Goal: Information Seeking & Learning: Learn about a topic

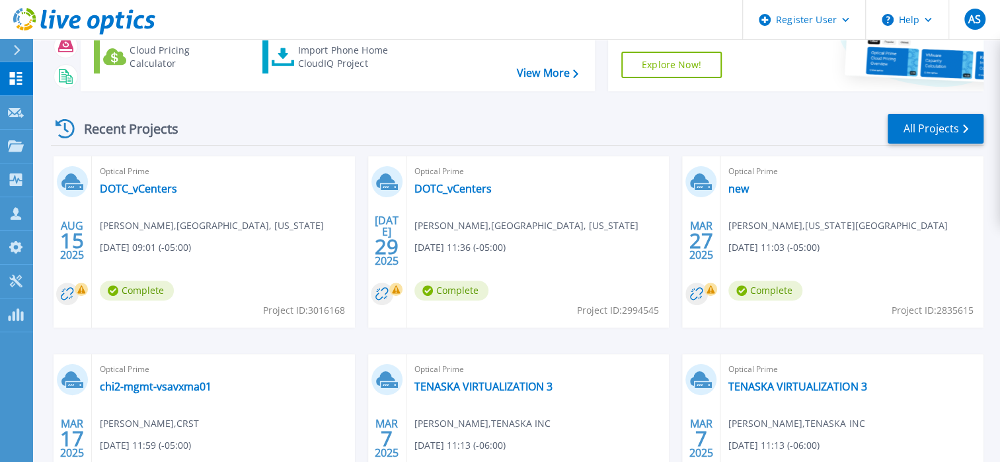
scroll to position [132, 0]
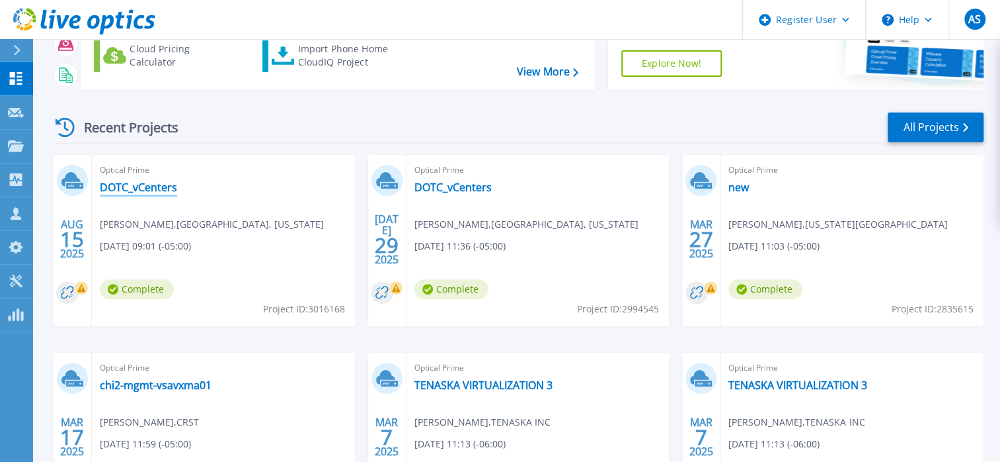
drag, startPoint x: 147, startPoint y: 187, endPoint x: 153, endPoint y: 181, distance: 8.0
click at [147, 187] on link "DOTC_vCenters" at bounding box center [138, 187] width 77 height 13
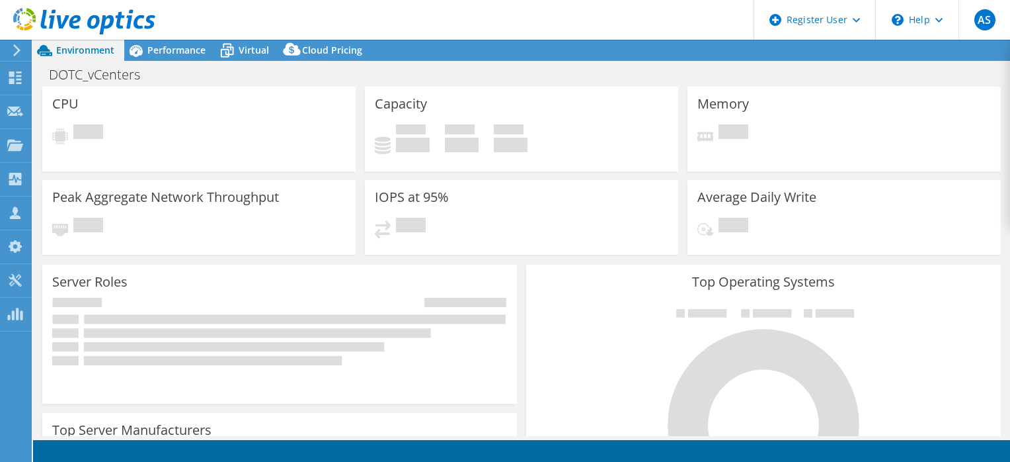
select select "USD"
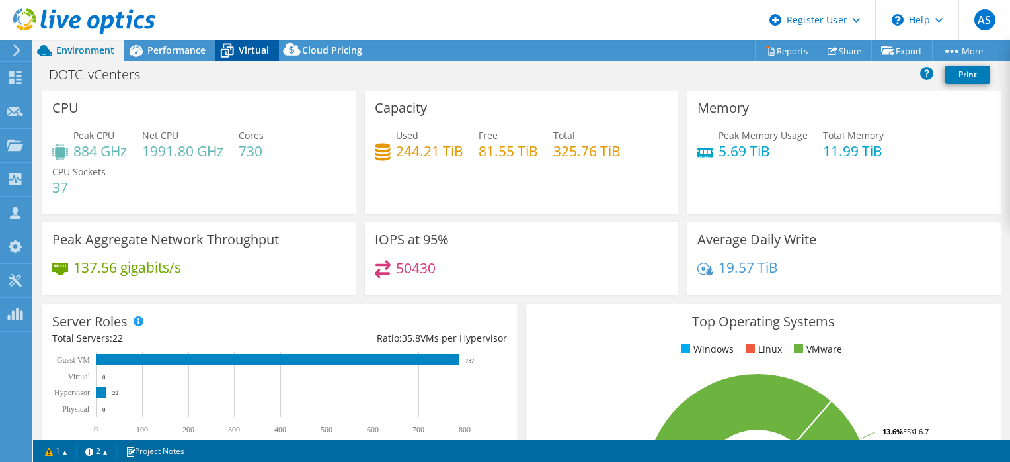
click at [264, 46] on span "Virtual" at bounding box center [254, 50] width 30 height 13
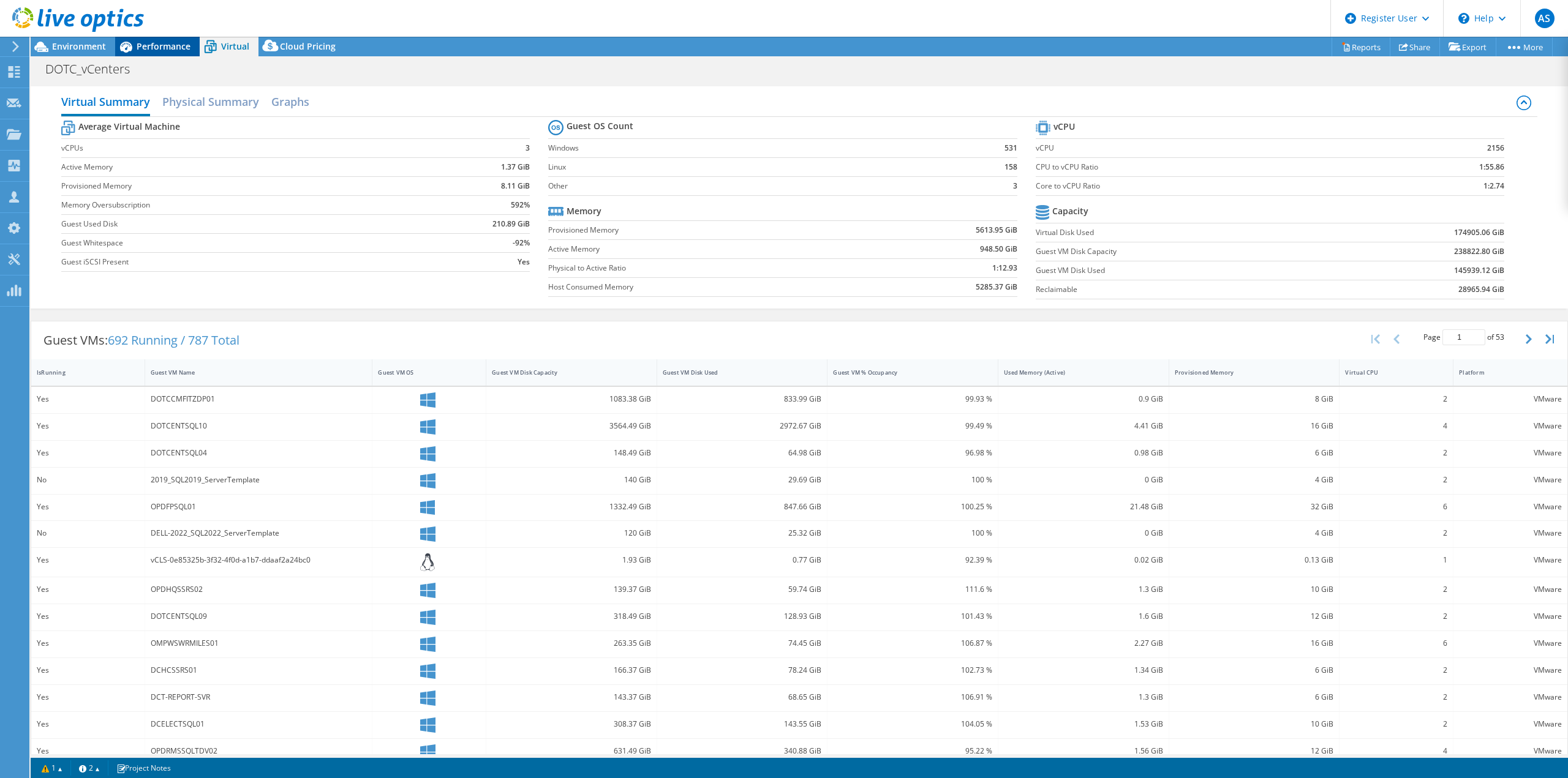
click at [172, 44] on span "Performance" at bounding box center [163, 46] width 54 height 12
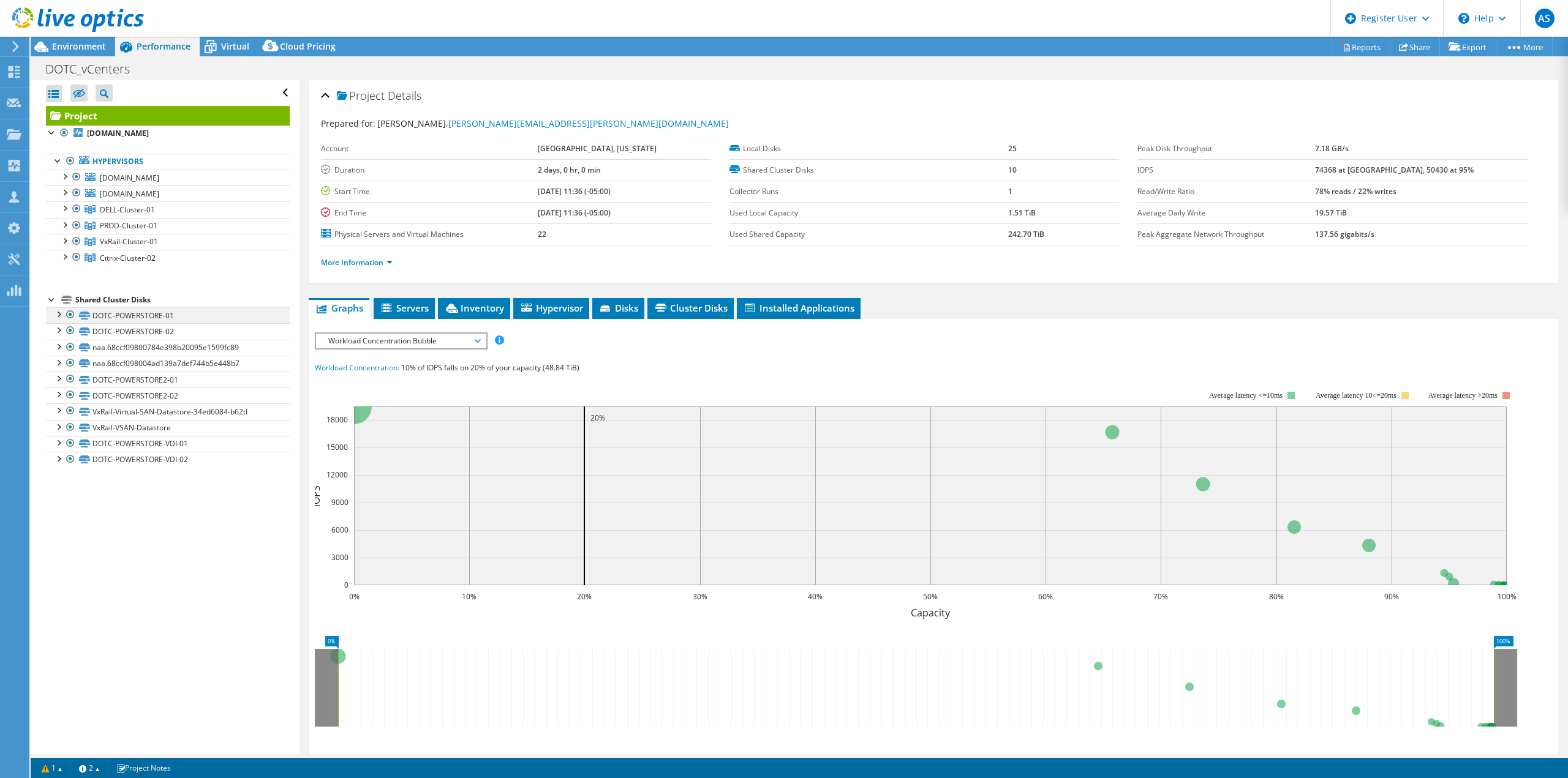
click at [58, 311] on div at bounding box center [57, 313] width 12 height 12
click at [57, 310] on div at bounding box center [57, 313] width 12 height 12
click at [86, 44] on span "Environment" at bounding box center [79, 46] width 54 height 12
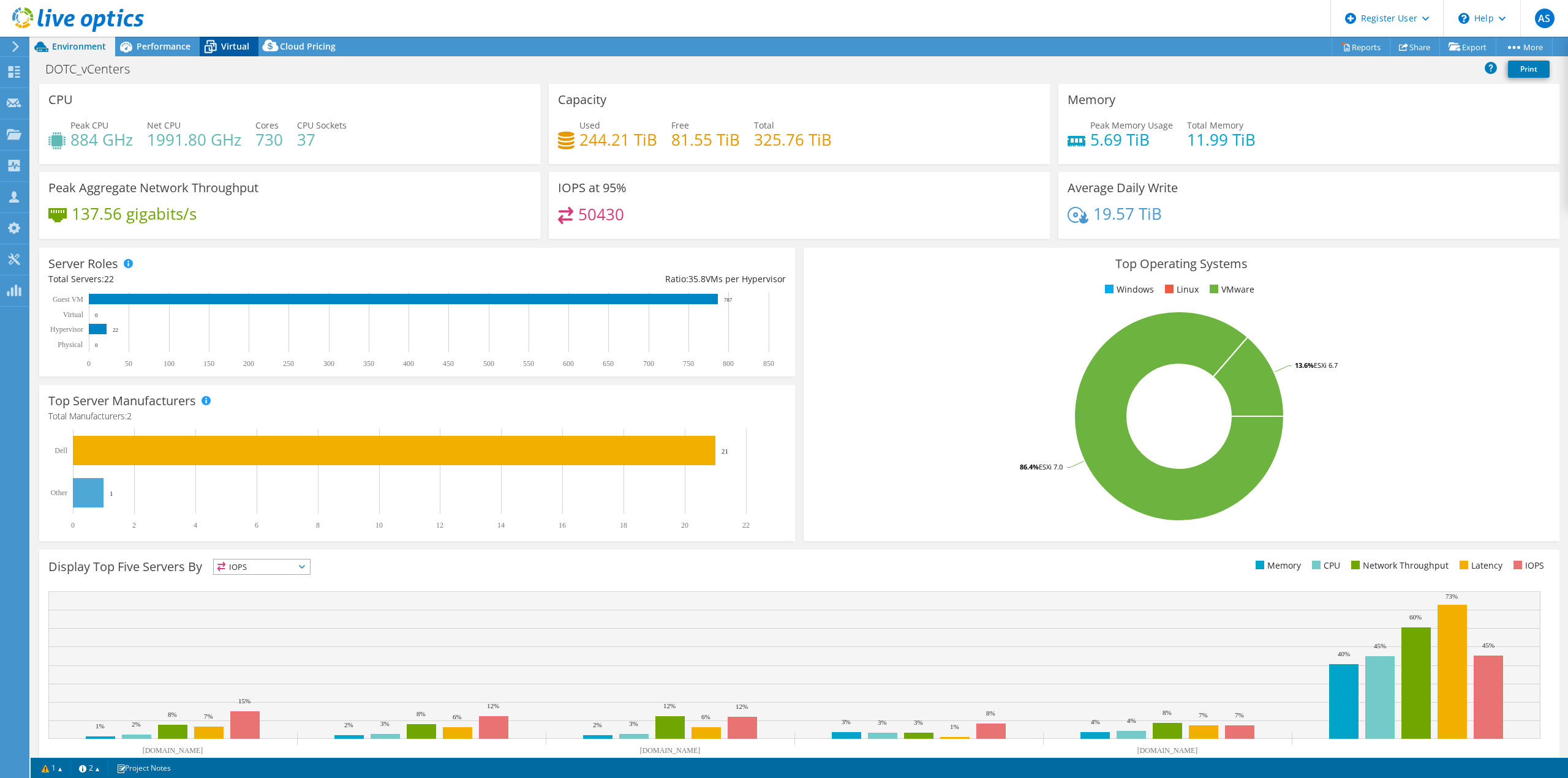
drag, startPoint x: 291, startPoint y: 43, endPoint x: 224, endPoint y: 54, distance: 67.9
click at [292, 43] on span "Cloud Pricing" at bounding box center [307, 46] width 56 height 12
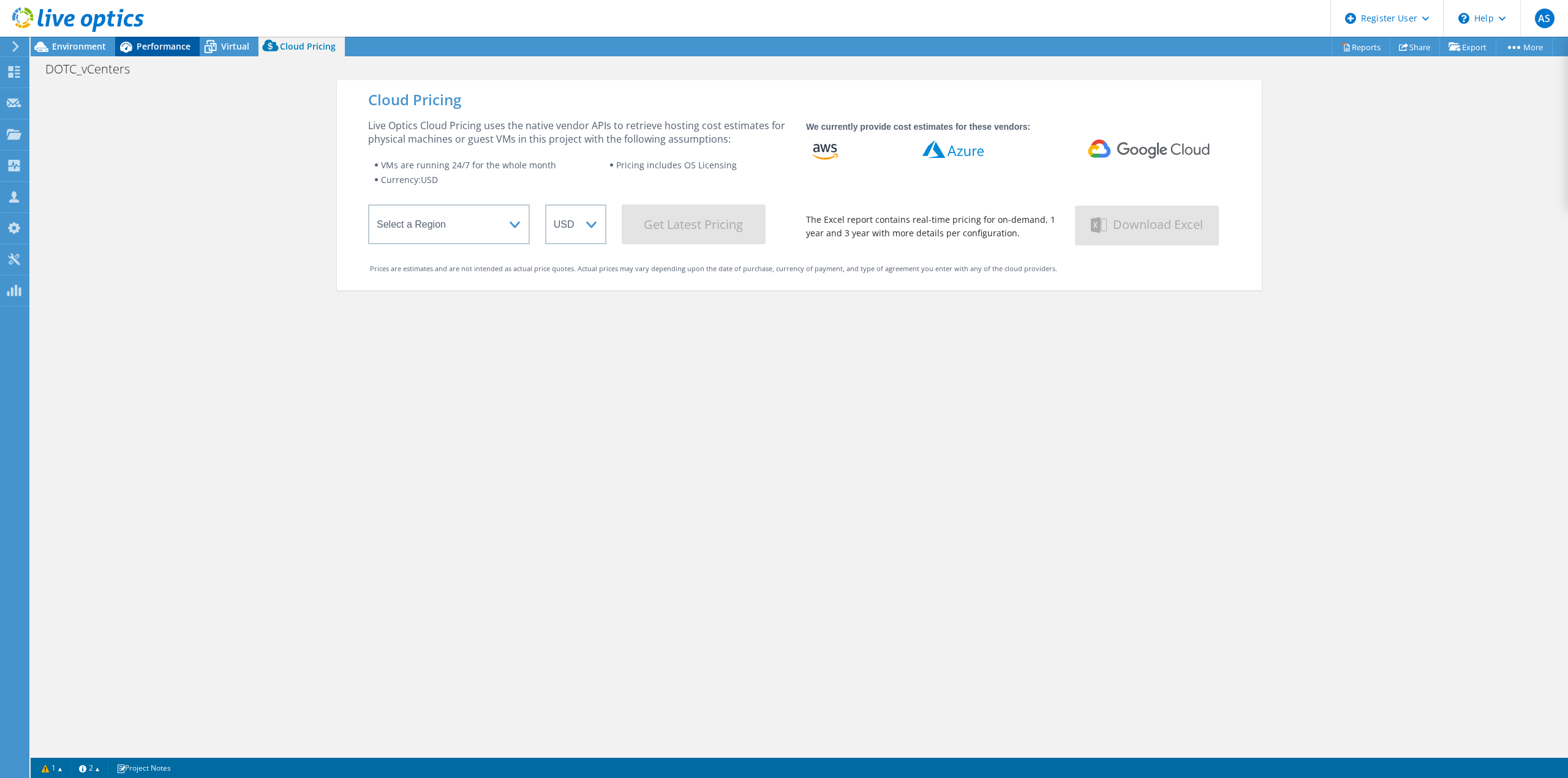
click at [163, 50] on span "Performance" at bounding box center [163, 46] width 54 height 12
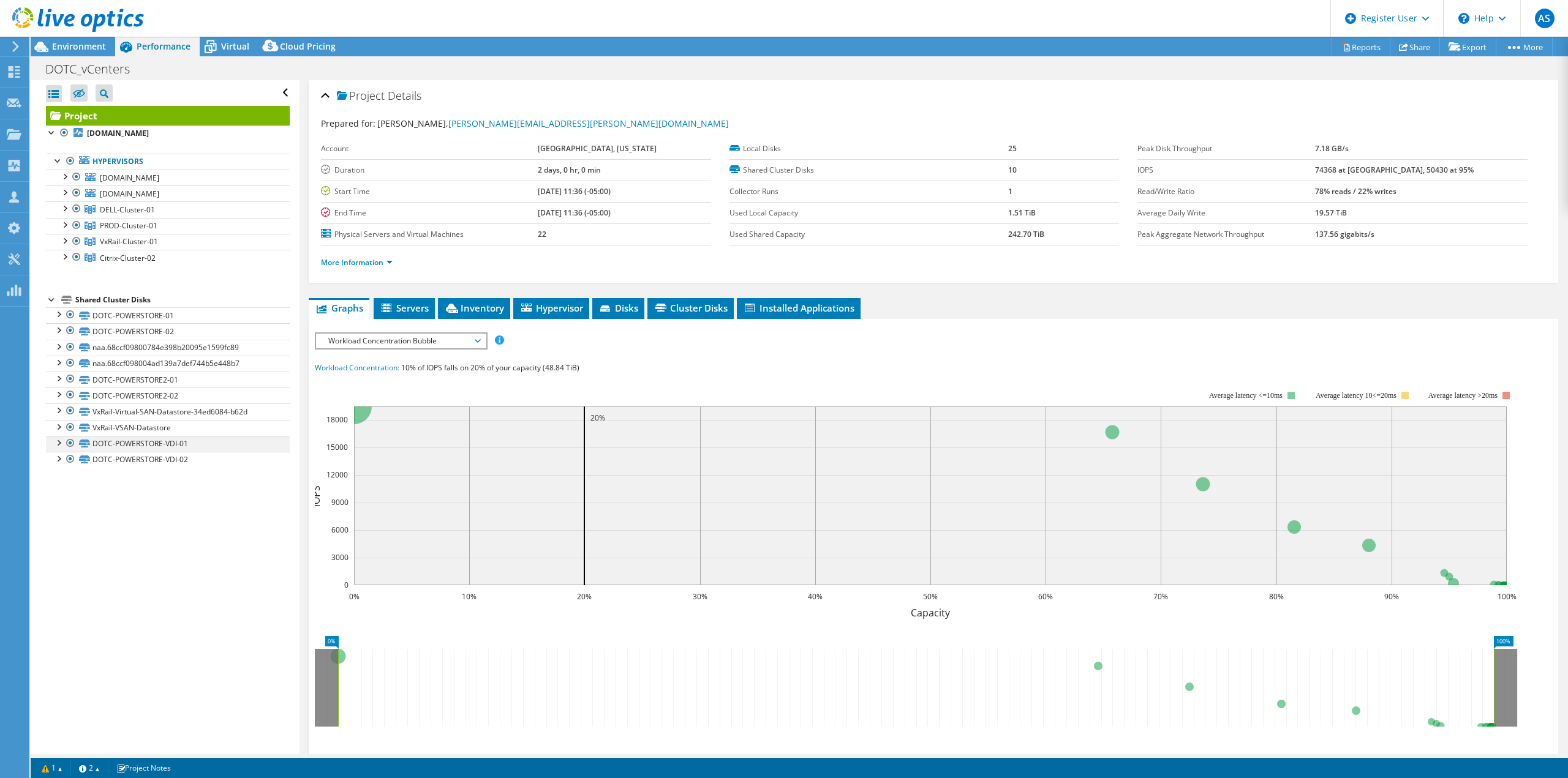
click at [62, 427] on div at bounding box center [57, 442] width 12 height 12
click at [94, 50] on span "Environment" at bounding box center [79, 46] width 54 height 12
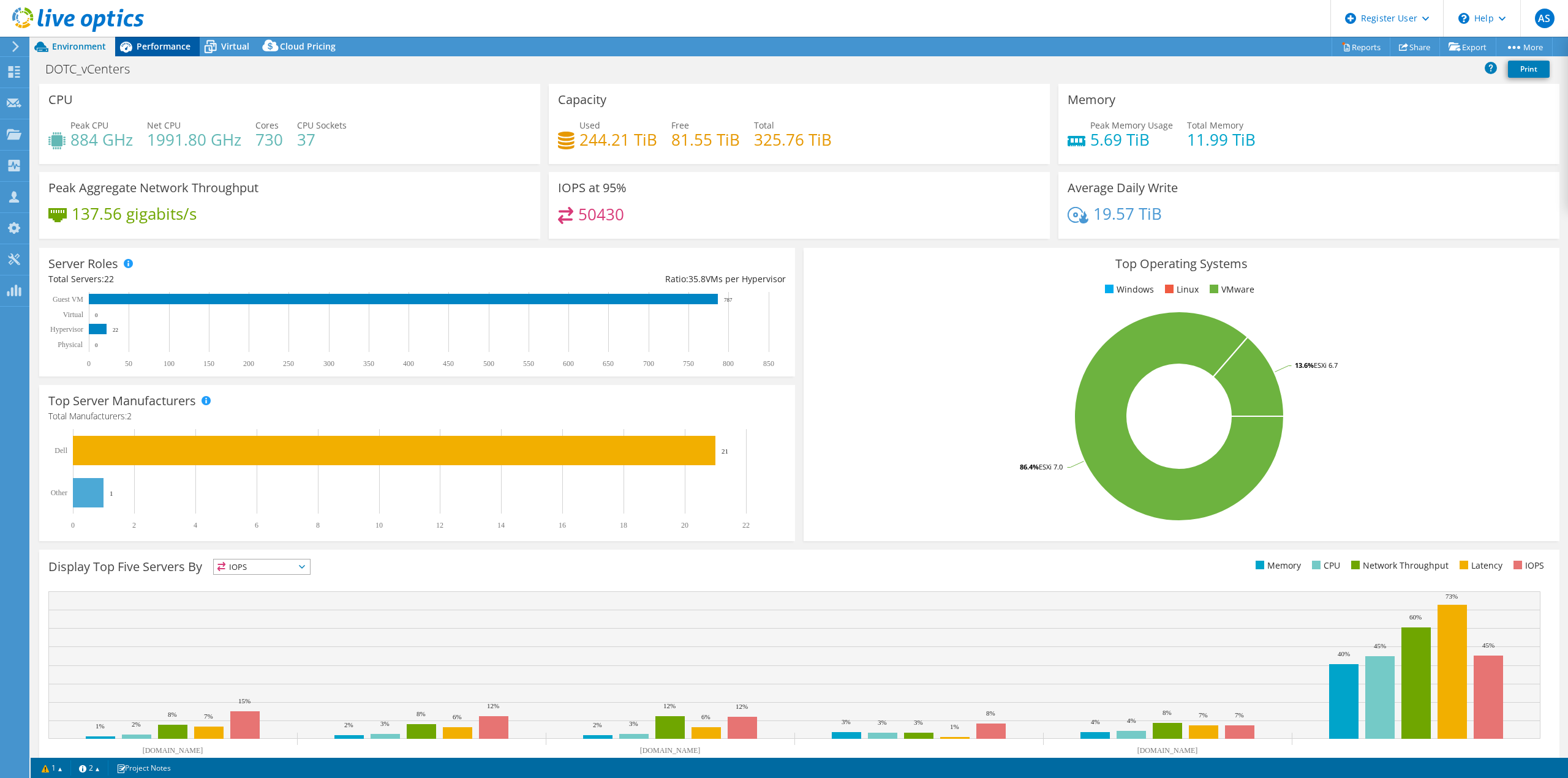
click at [175, 48] on span "Performance" at bounding box center [163, 46] width 54 height 12
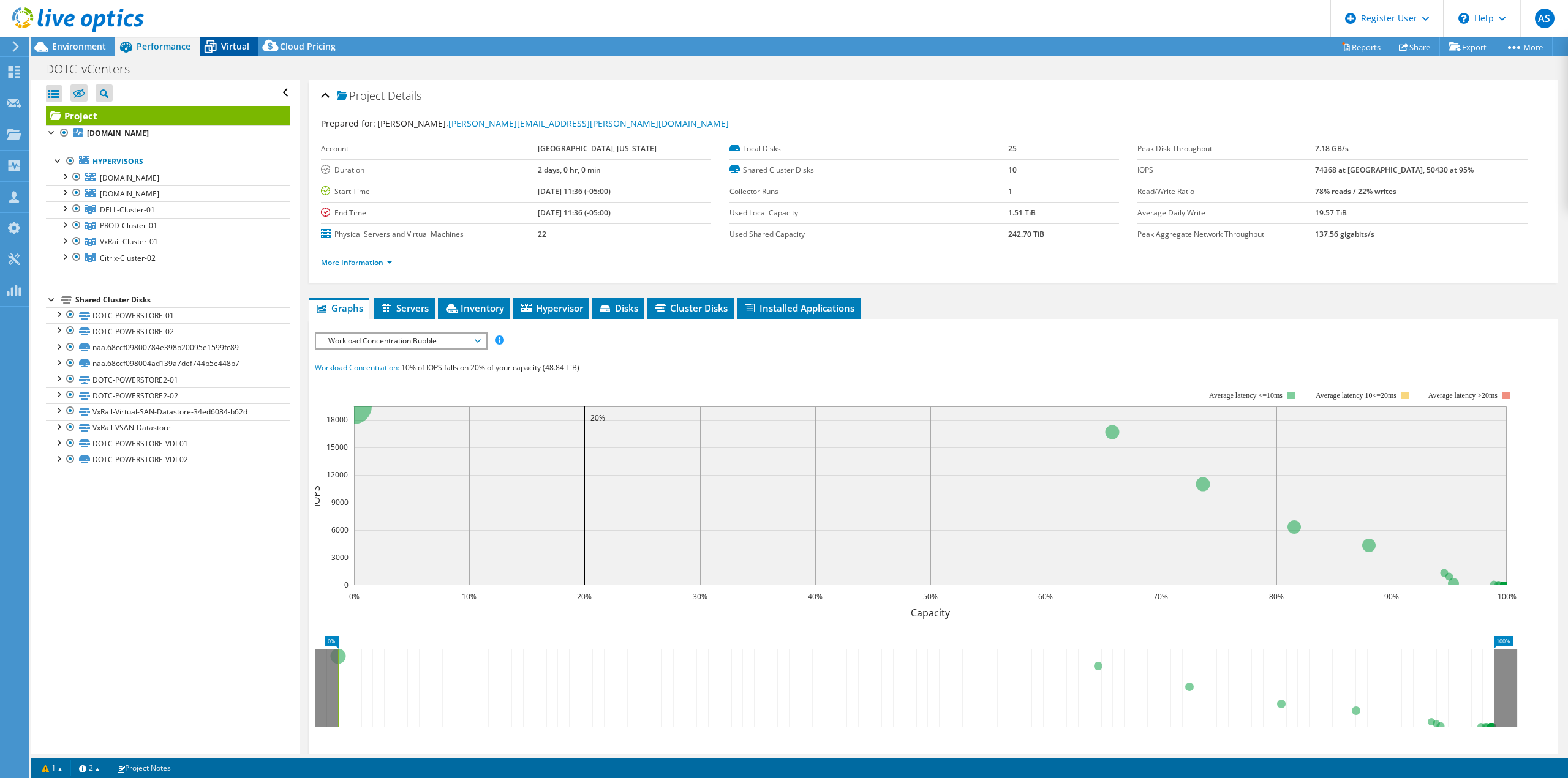
click at [234, 46] on span "Virtual" at bounding box center [235, 46] width 28 height 12
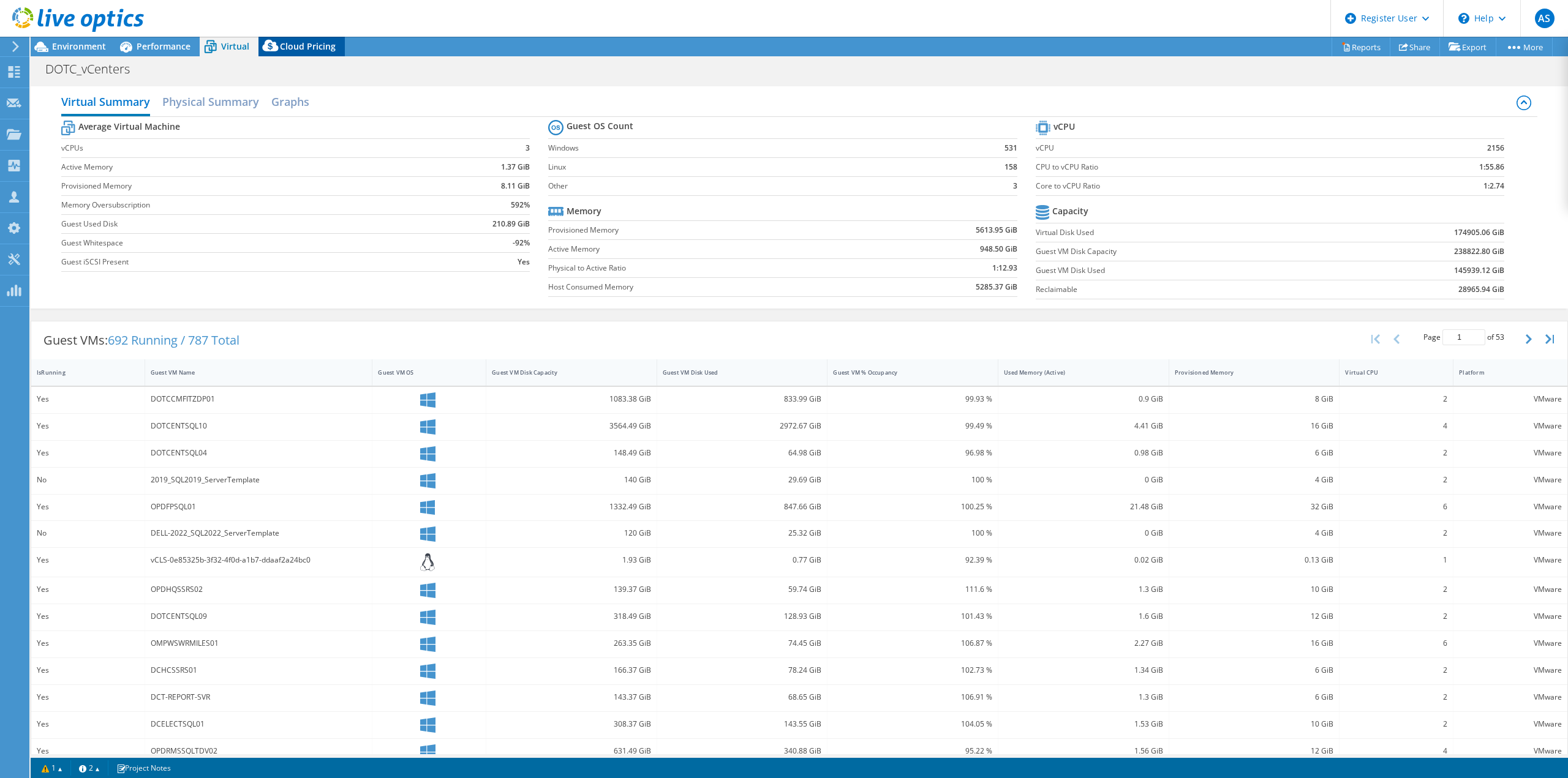
click at [320, 43] on span "Cloud Pricing" at bounding box center [307, 46] width 56 height 12
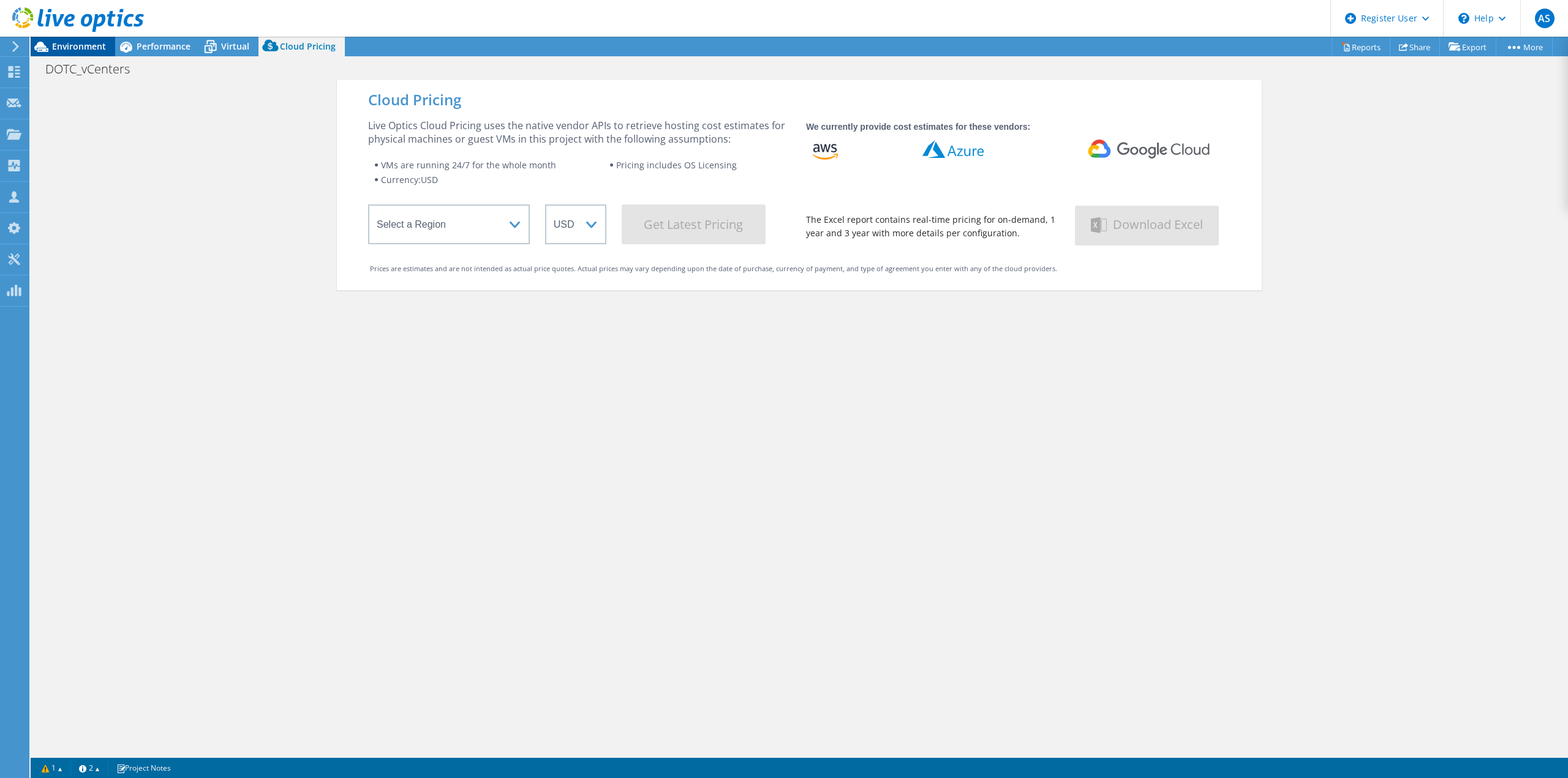
click at [81, 46] on span "Environment" at bounding box center [79, 46] width 54 height 12
